Goal: Task Accomplishment & Management: Complete application form

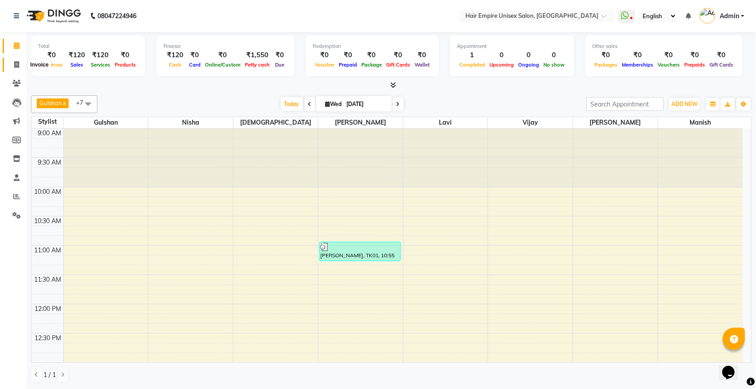
click at [14, 60] on span at bounding box center [17, 65] width 16 height 10
select select "5055"
select select "service"
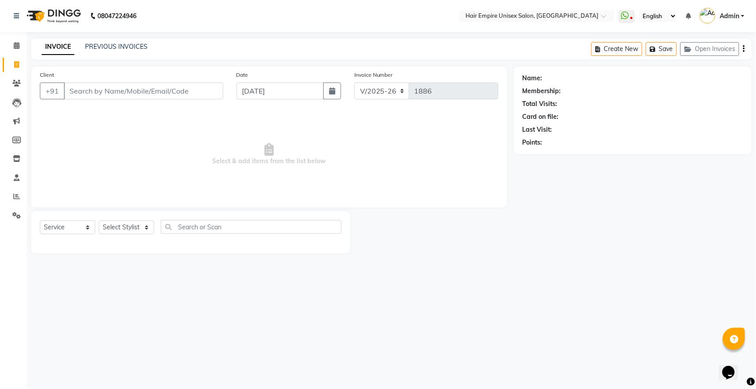
click at [158, 94] on input "Client" at bounding box center [143, 90] width 159 height 17
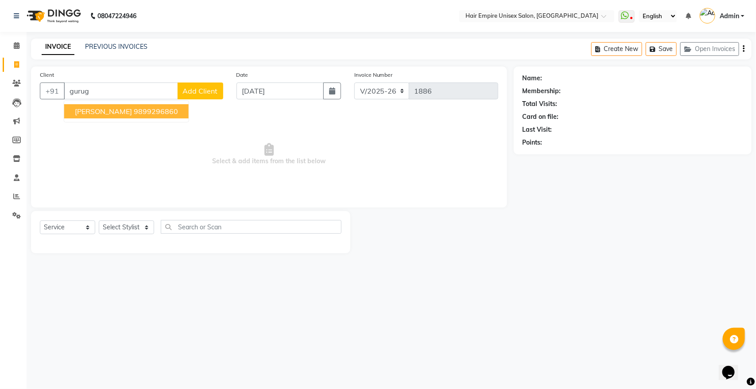
click at [132, 112] on span "[PERSON_NAME]" at bounding box center [103, 111] width 57 height 9
type input "9899296860"
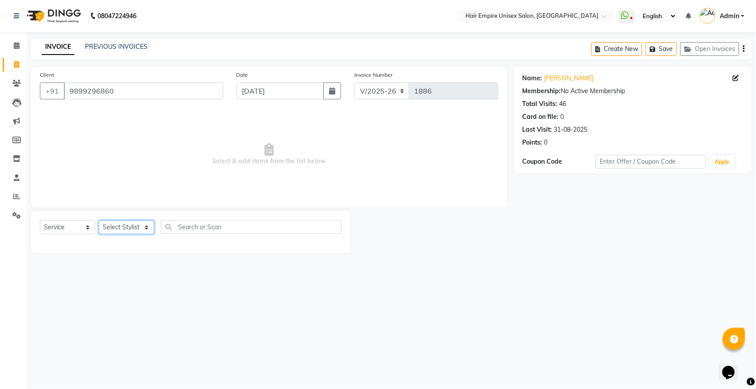
click at [140, 224] on select "Select Stylist [PERSON_NAME] [PERSON_NAME] [PERSON_NAME] [PERSON_NAME] Nisha [P…" at bounding box center [126, 227] width 55 height 14
select select "31808"
click at [99, 220] on select "Select Stylist [PERSON_NAME] [PERSON_NAME] [PERSON_NAME] [PERSON_NAME] Nisha [P…" at bounding box center [126, 227] width 55 height 14
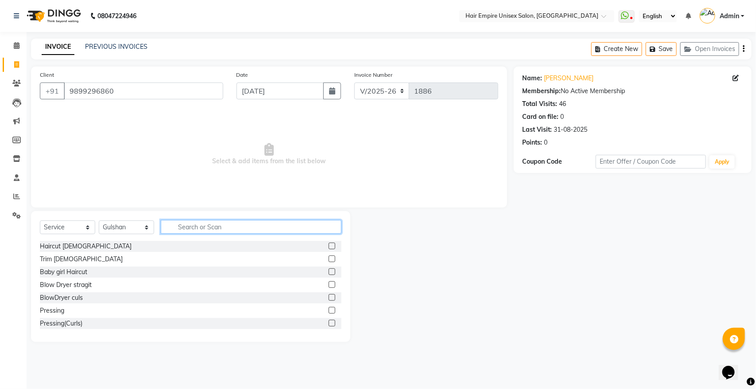
click at [215, 227] on input "text" at bounding box center [251, 227] width 181 height 14
type input "g"
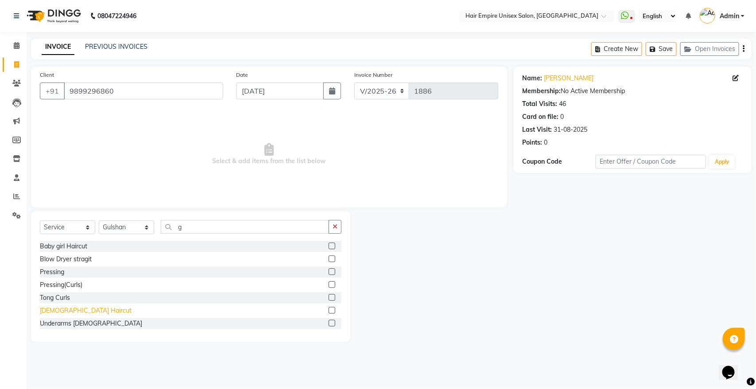
click at [45, 309] on div "[DEMOGRAPHIC_DATA] Haircut" at bounding box center [86, 310] width 92 height 9
checkbox input "false"
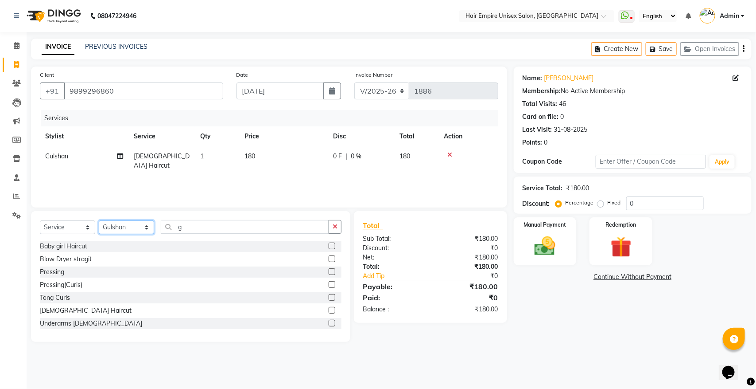
click at [120, 228] on select "Select Stylist [PERSON_NAME] [PERSON_NAME] [PERSON_NAME] [PERSON_NAME] Nisha [P…" at bounding box center [126, 227] width 55 height 14
select select "89725"
click at [99, 220] on select "Select Stylist [PERSON_NAME] [PERSON_NAME] [PERSON_NAME] [PERSON_NAME] Nisha [P…" at bounding box center [126, 227] width 55 height 14
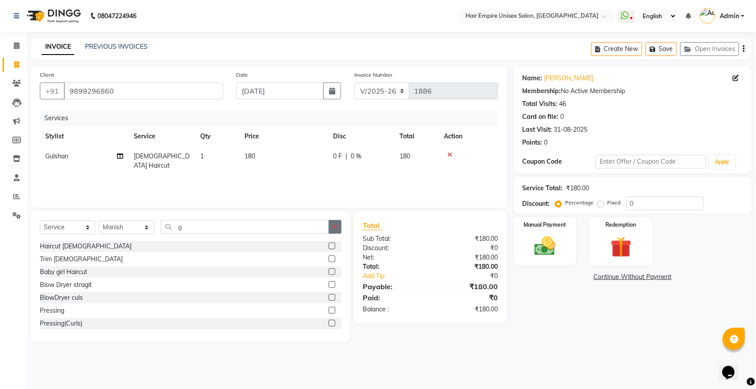
click at [340, 226] on button "button" at bounding box center [335, 227] width 13 height 14
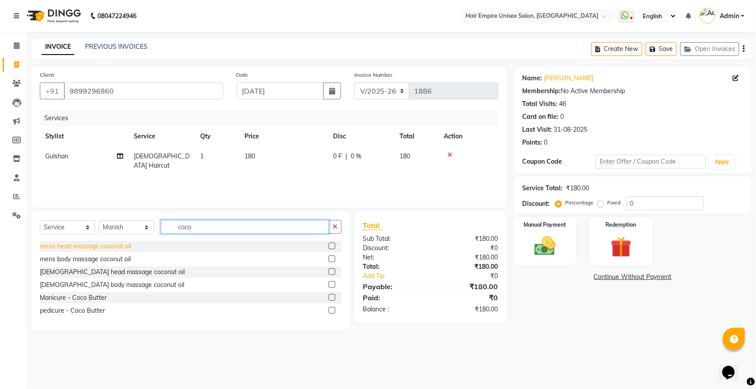
type input "coco"
click at [115, 247] on div "mens head massage coconut oil" at bounding box center [85, 245] width 91 height 9
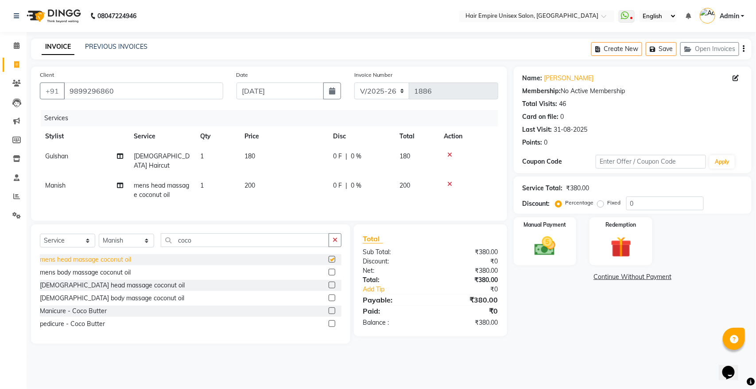
checkbox input "false"
click at [565, 253] on div "Manual Payment" at bounding box center [546, 241] width 66 height 50
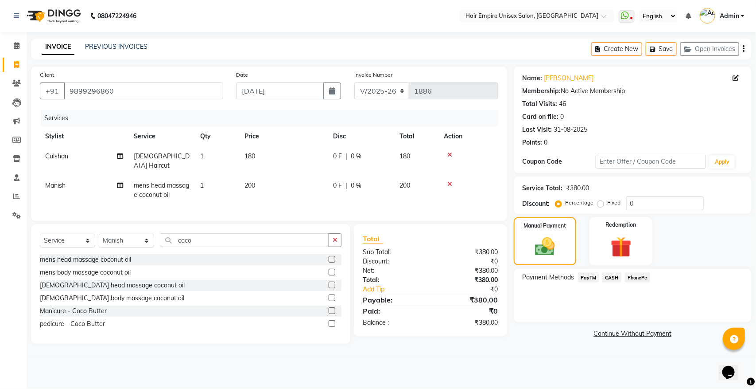
click at [612, 277] on span "CASH" at bounding box center [612, 277] width 19 height 10
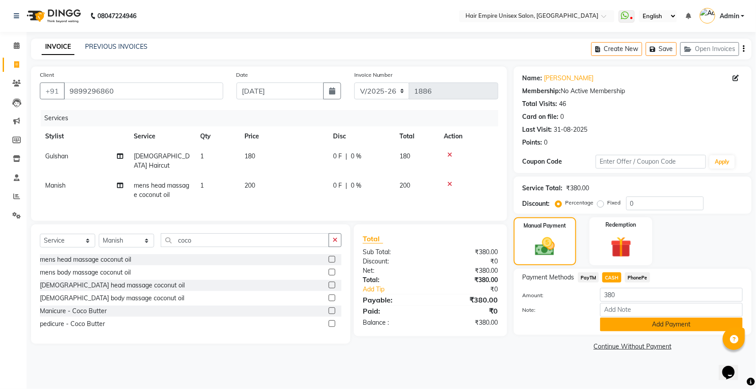
click at [672, 326] on button "Add Payment" at bounding box center [671, 324] width 143 height 14
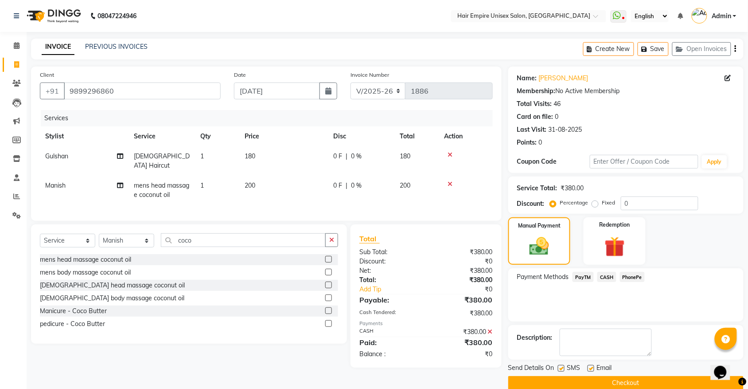
click at [621, 379] on button "Checkout" at bounding box center [625, 383] width 235 height 14
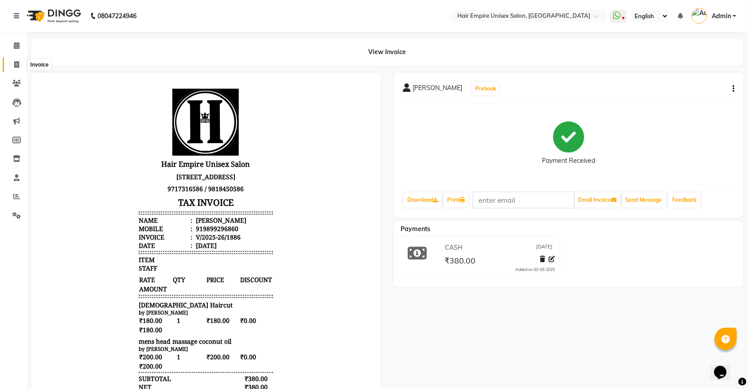
click at [14, 63] on icon at bounding box center [16, 64] width 5 height 7
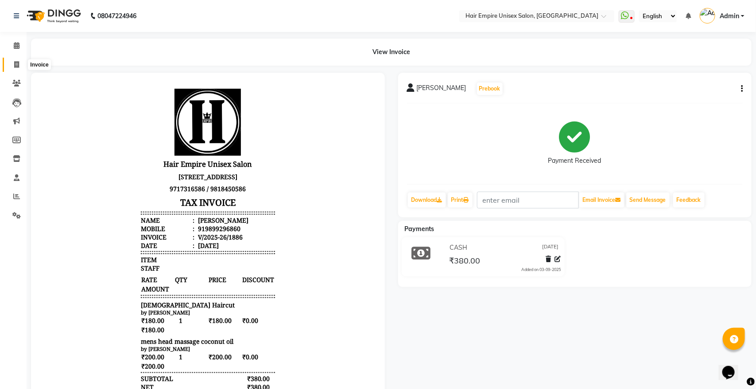
select select "5055"
select select "service"
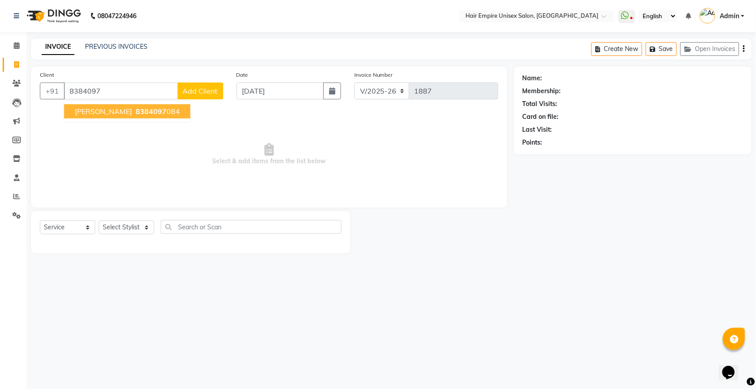
click at [87, 111] on span "[PERSON_NAME]" at bounding box center [103, 111] width 57 height 9
type input "8384097084"
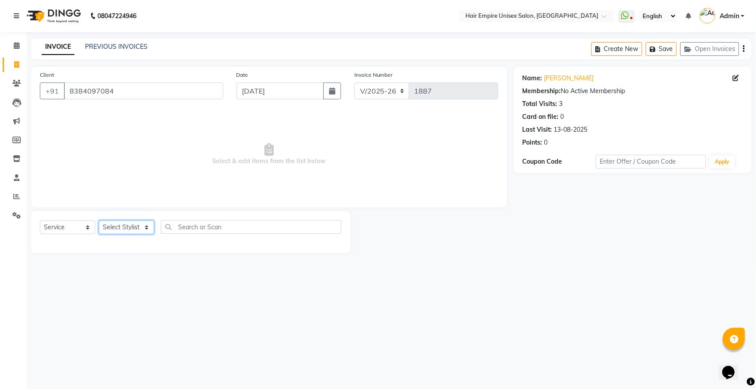
click at [132, 225] on select "Select Stylist [PERSON_NAME] [PERSON_NAME] [PERSON_NAME] [PERSON_NAME] Nisha [P…" at bounding box center [126, 227] width 55 height 14
select select "89725"
click at [99, 220] on select "Select Stylist [PERSON_NAME] [PERSON_NAME] [PERSON_NAME] [PERSON_NAME] Nisha [P…" at bounding box center [126, 227] width 55 height 14
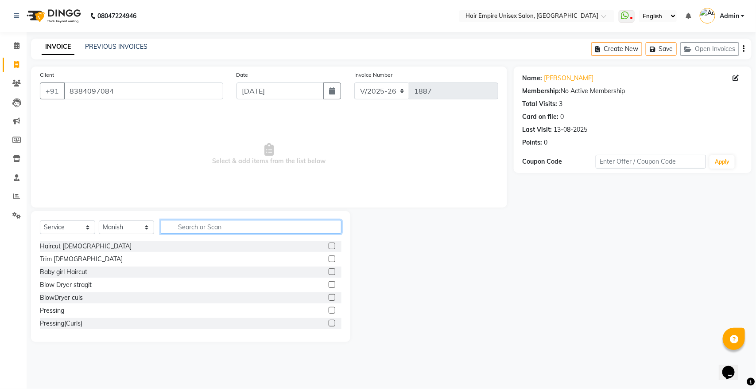
click at [236, 228] on input "text" at bounding box center [251, 227] width 181 height 14
type input "was"
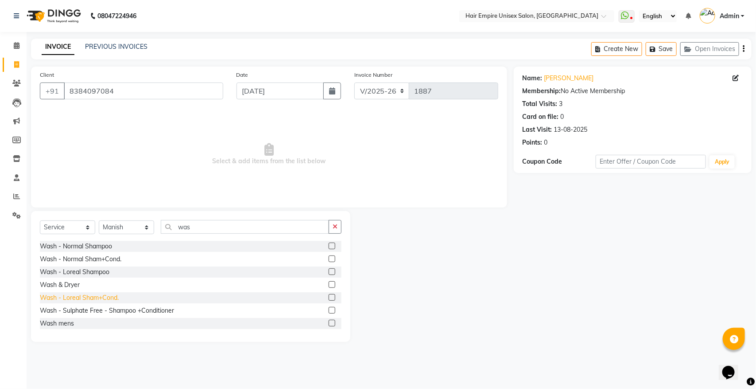
click at [102, 297] on div "Wash - Loreal Sham+Cond." at bounding box center [79, 297] width 79 height 9
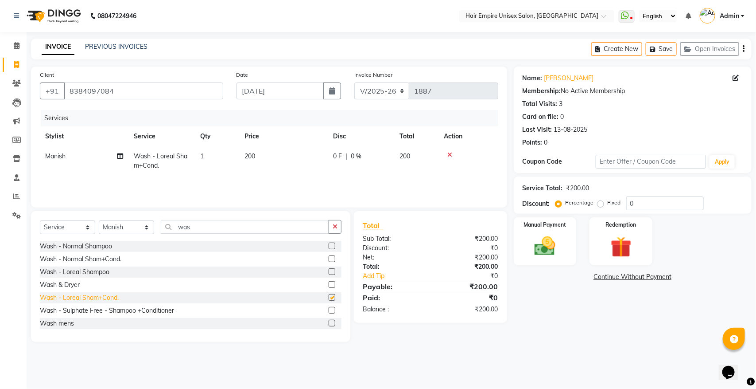
checkbox input "false"
click at [543, 249] on img at bounding box center [545, 245] width 35 height 25
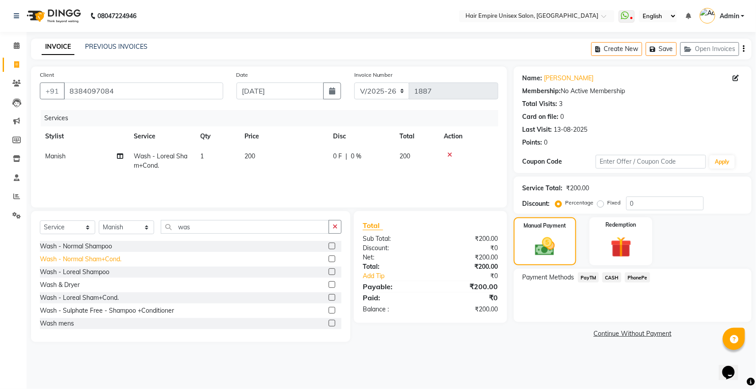
click at [68, 256] on div "Wash - Normal Sham+Cond." at bounding box center [81, 258] width 82 height 9
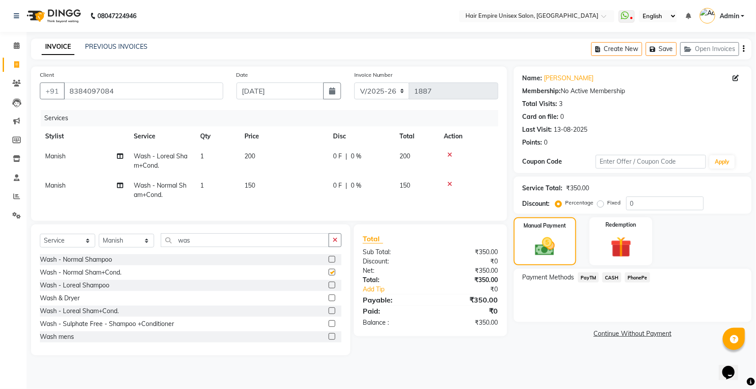
checkbox input "false"
click at [447, 154] on icon at bounding box center [449, 155] width 5 height 6
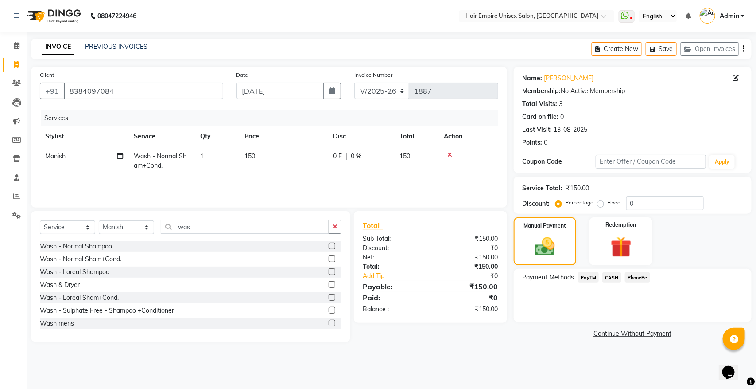
click at [247, 160] on td "150" at bounding box center [283, 160] width 89 height 29
select select "89725"
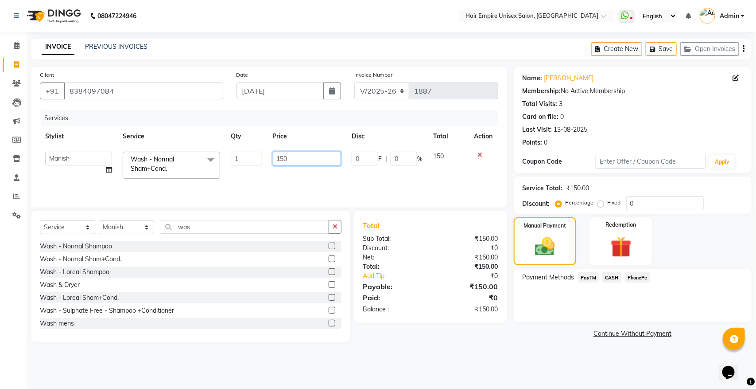
click at [313, 158] on input "150" at bounding box center [307, 159] width 69 height 14
type input "1"
type input "200"
click at [371, 202] on div "Client [PHONE_NUMBER] Date [DATE] Invoice Number V/2025 V/[PHONE_NUMBER] Servic…" at bounding box center [269, 136] width 476 height 141
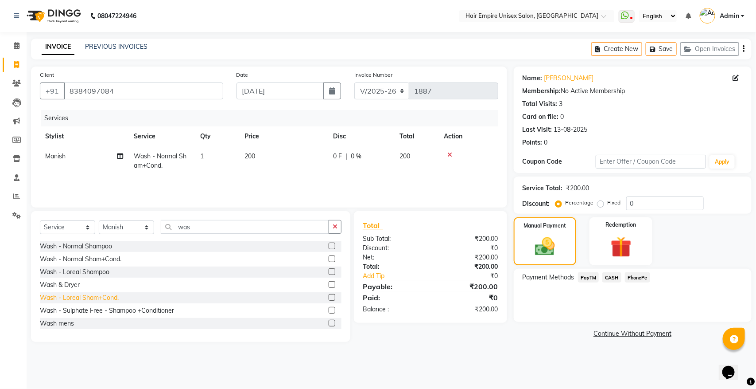
click at [83, 297] on div "Wash - Loreal Sham+Cond." at bounding box center [79, 297] width 79 height 9
checkbox input "false"
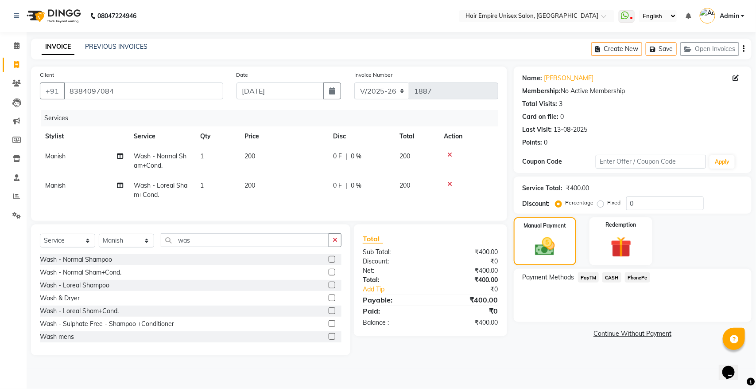
click at [451, 154] on icon at bounding box center [449, 155] width 5 height 6
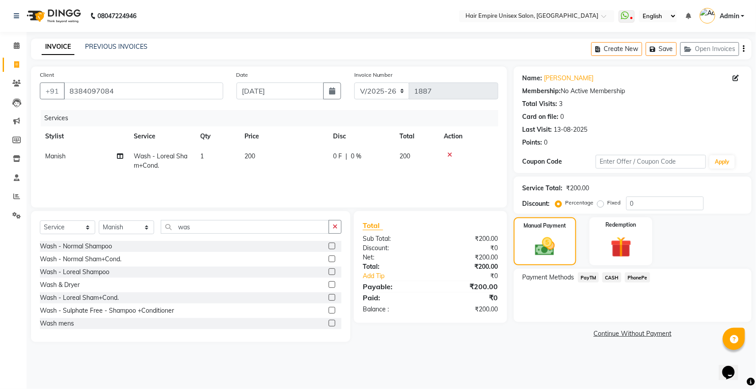
click at [609, 277] on span "CASH" at bounding box center [612, 277] width 19 height 10
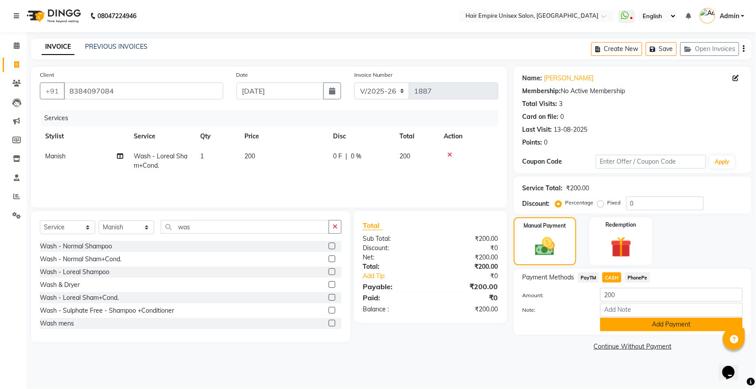
click at [645, 321] on button "Add Payment" at bounding box center [671, 324] width 143 height 14
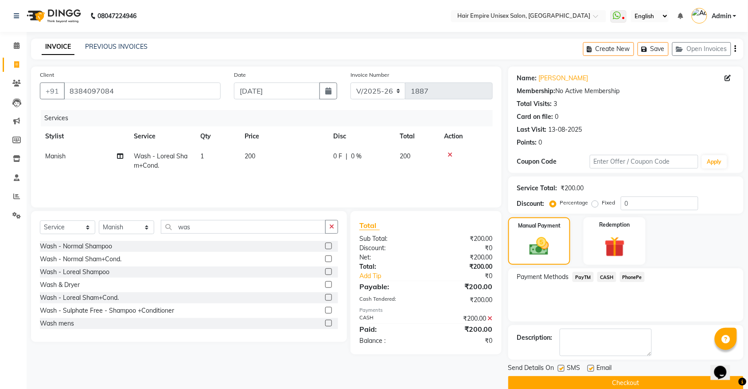
scroll to position [14, 0]
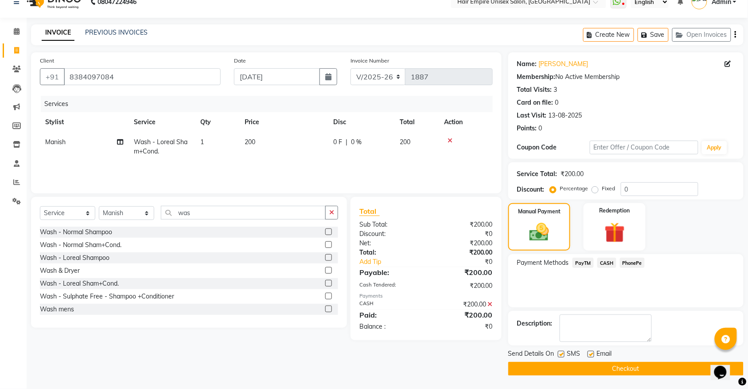
click at [614, 368] on button "Checkout" at bounding box center [625, 369] width 235 height 14
